Goal: Task Accomplishment & Management: Use online tool/utility

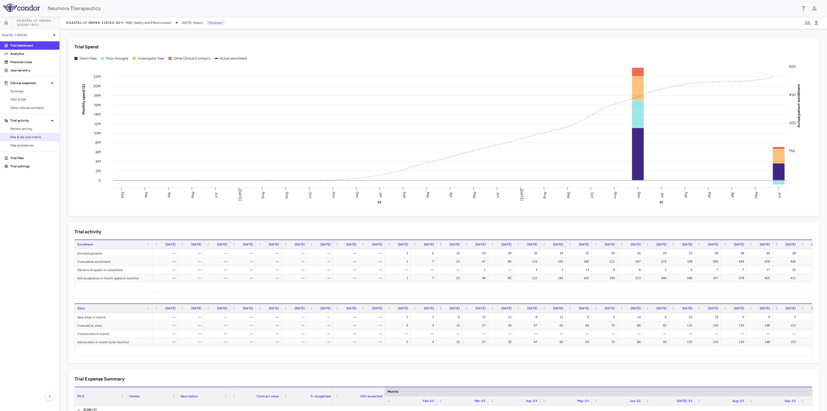
click at [22, 135] on span "Site & lab cost matrix" at bounding box center [32, 137] width 45 height 5
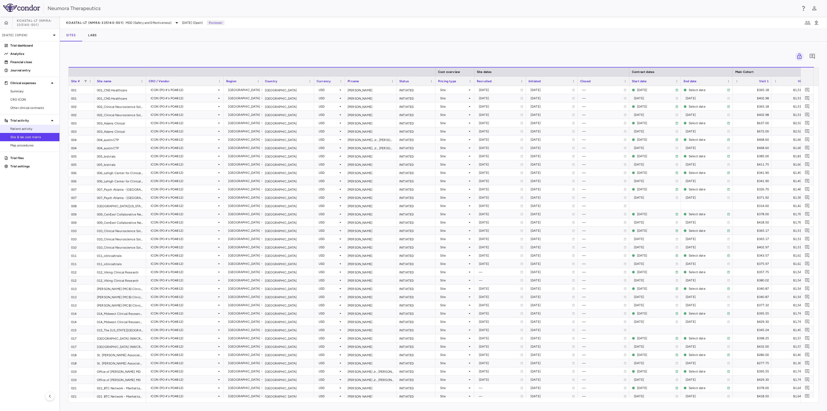
click at [22, 130] on span "Patient activity" at bounding box center [32, 128] width 45 height 5
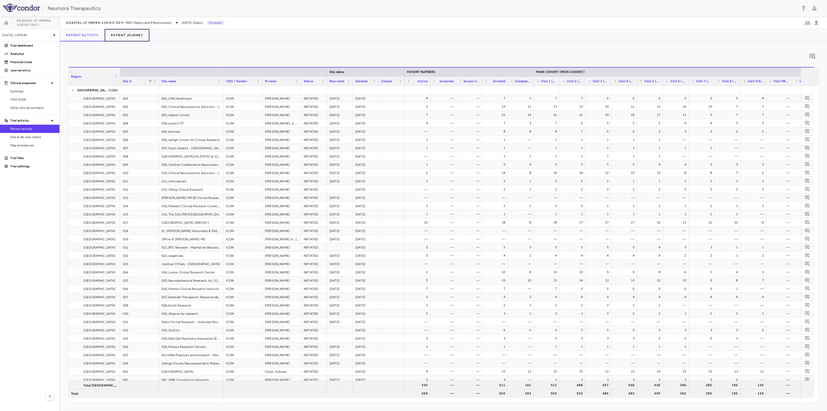
click at [132, 37] on button "Patient Journey" at bounding box center [127, 35] width 45 height 12
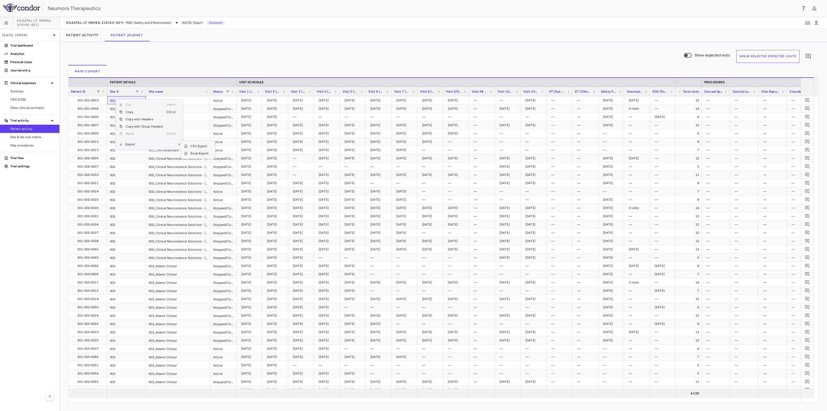
click at [204, 154] on span "Excel Export" at bounding box center [199, 153] width 24 height 7
